Goal: Navigation & Orientation: Find specific page/section

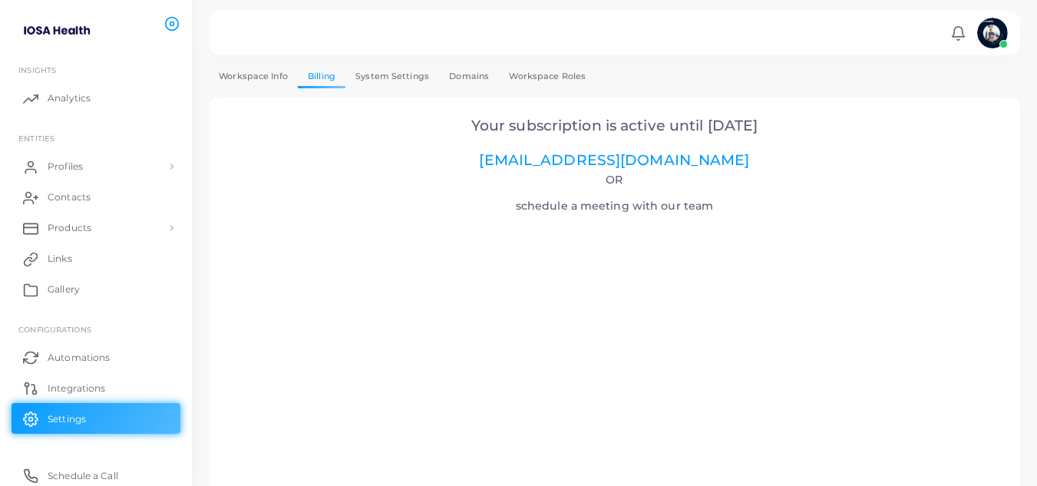
click at [1006, 35] on img at bounding box center [992, 33] width 31 height 31
click at [71, 170] on span "Profiles" at bounding box center [68, 167] width 35 height 14
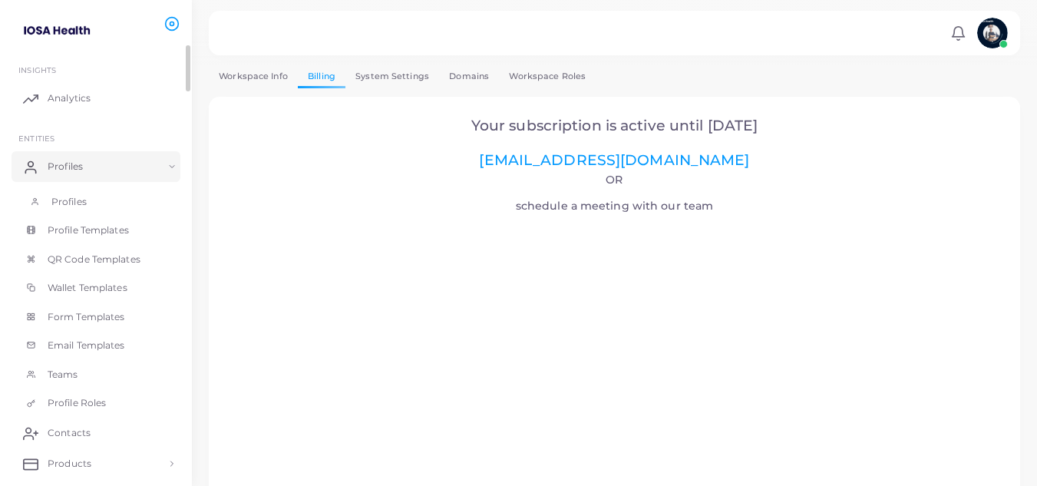
click at [84, 195] on span "Profiles" at bounding box center [68, 202] width 35 height 14
click at [70, 202] on span "Profiles" at bounding box center [68, 202] width 35 height 14
